Goal: Transaction & Acquisition: Purchase product/service

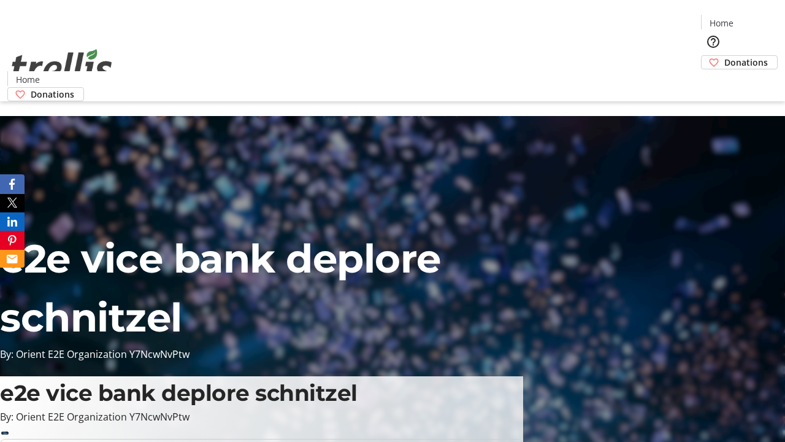
click at [724, 56] on span "Donations" at bounding box center [746, 62] width 44 height 13
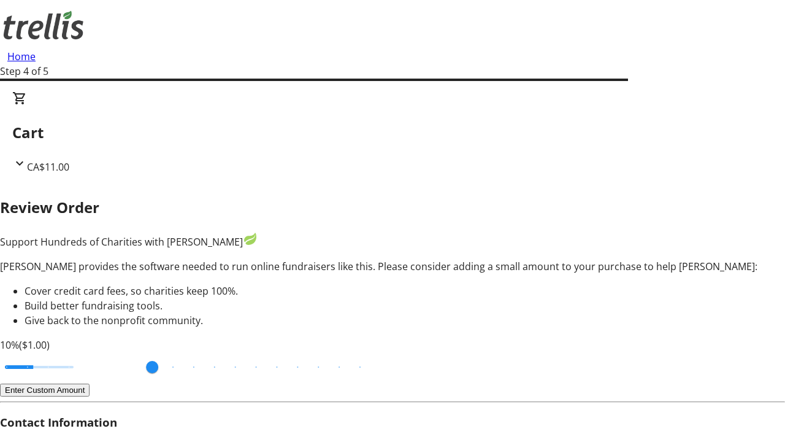
click at [90, 383] on button "Enter Custom Amount" at bounding box center [45, 389] width 90 height 13
